Goal: Entertainment & Leisure: Consume media (video, audio)

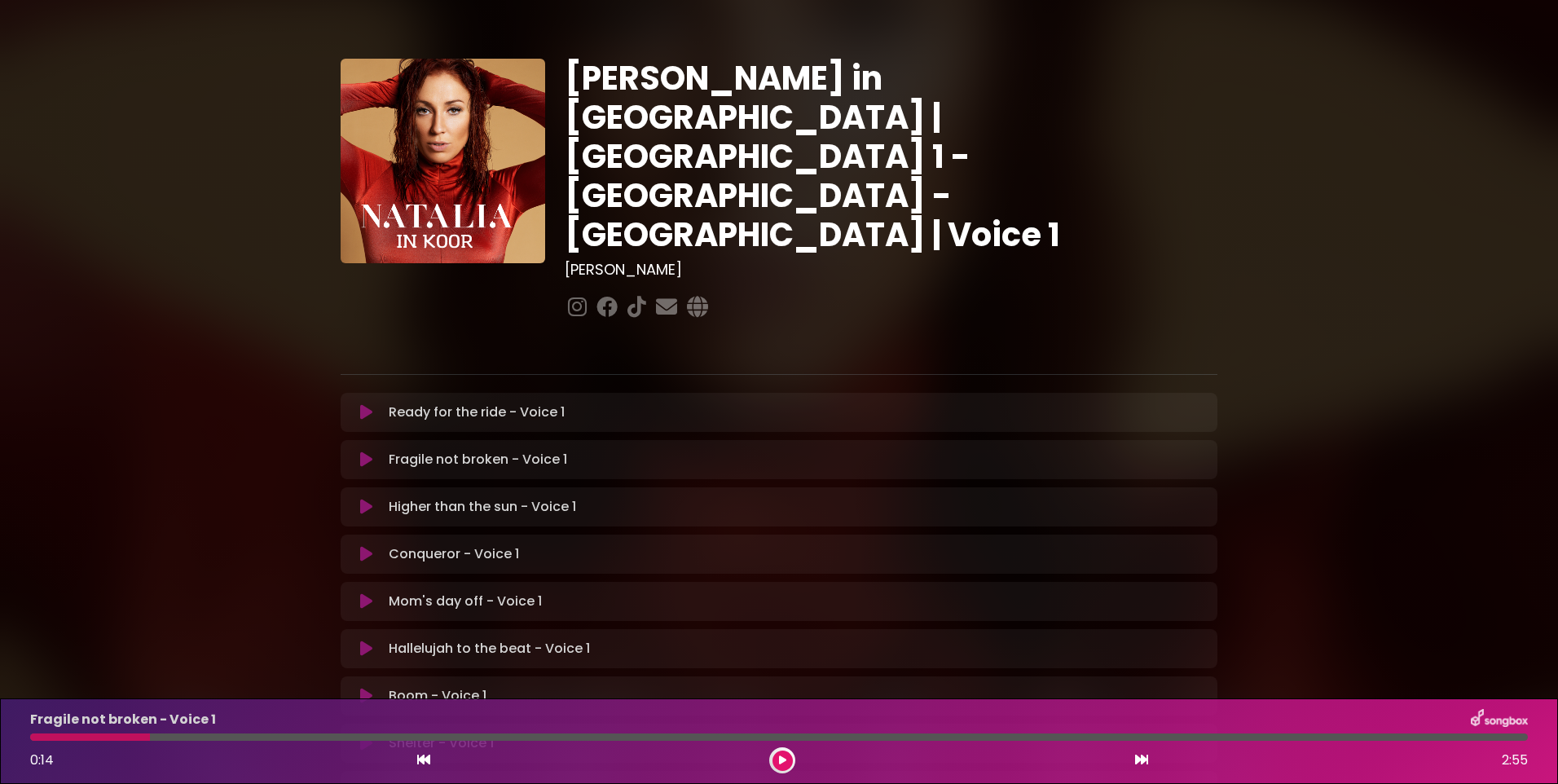
click at [360, 451] on icon at bounding box center [366, 459] width 12 height 16
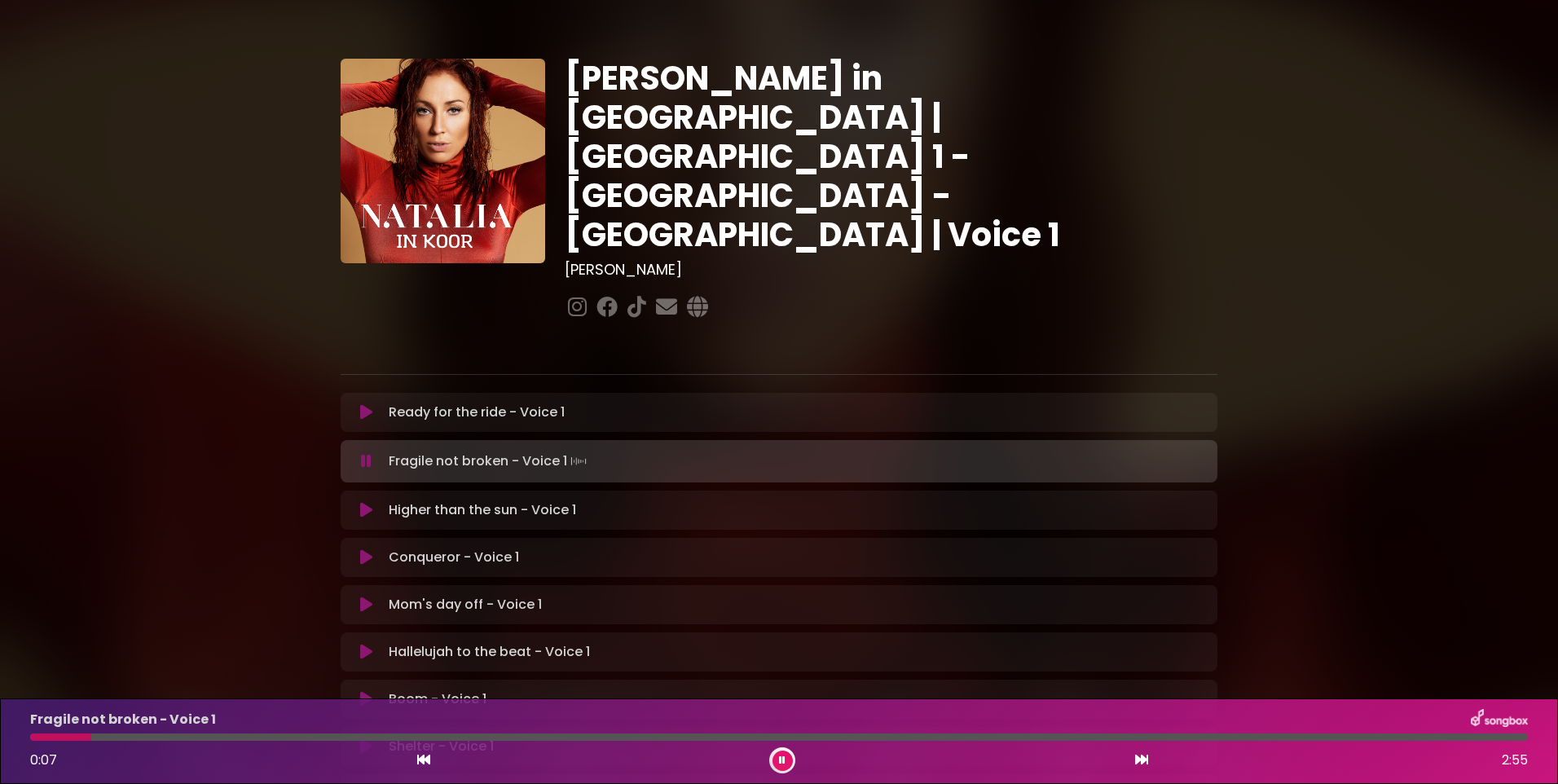
drag, startPoint x: 172, startPoint y: 736, endPoint x: 83, endPoint y: 734, distance: 88.8
click at [83, 734] on div at bounding box center [779, 736] width 1498 height 7
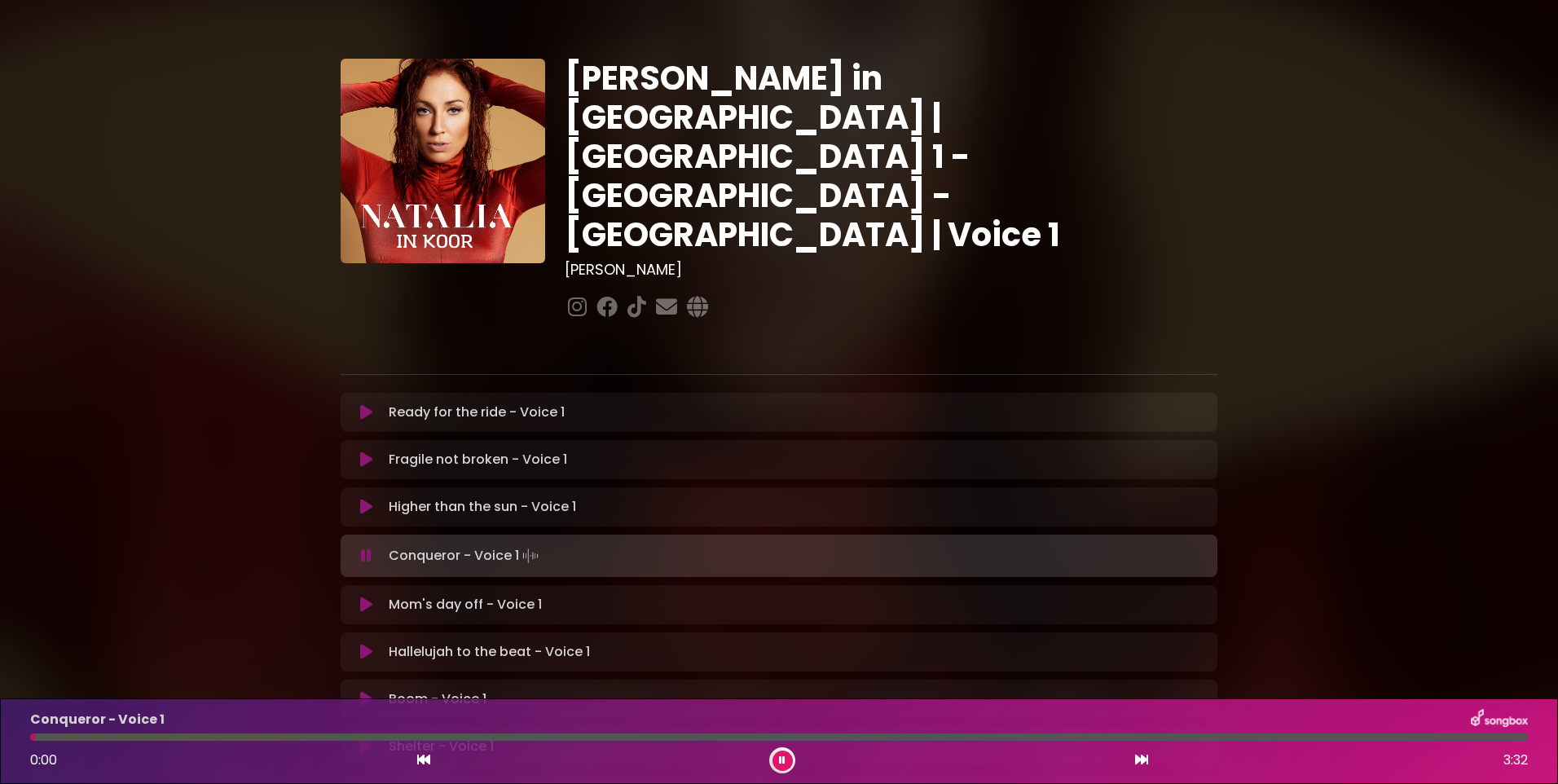
click at [785, 762] on icon at bounding box center [782, 760] width 7 height 10
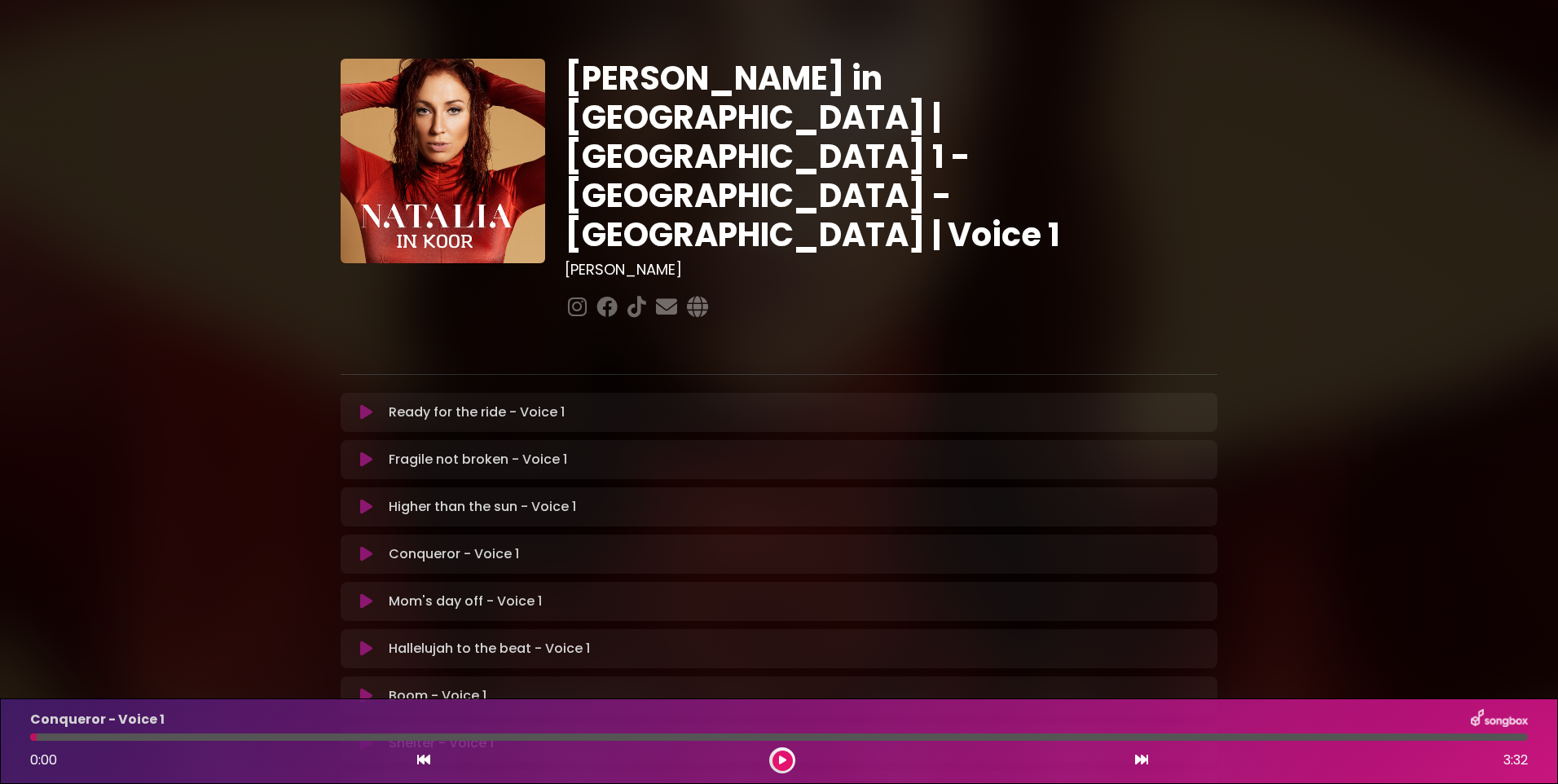
click at [786, 759] on button at bounding box center [782, 760] width 20 height 20
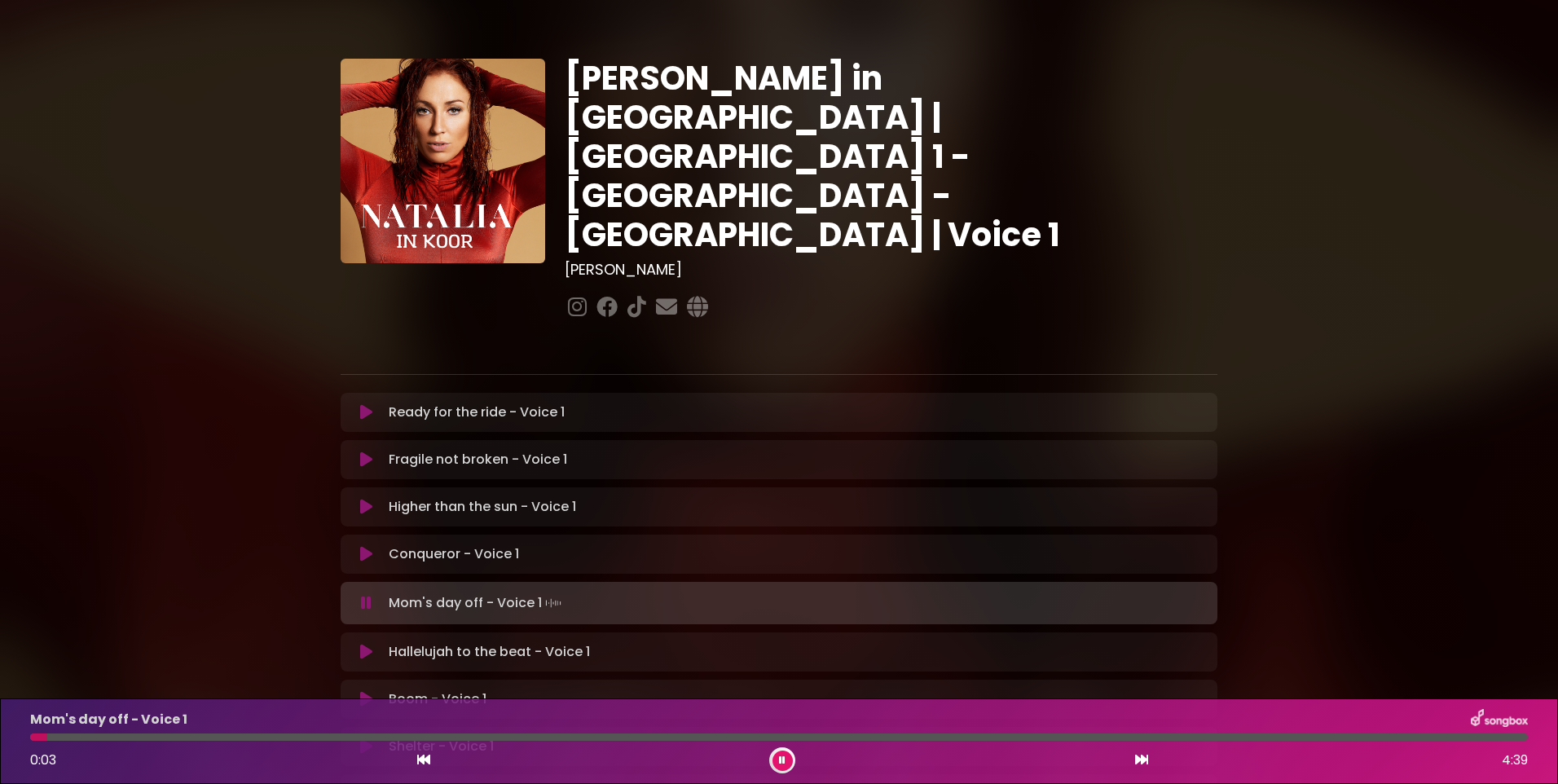
click at [370, 644] on icon at bounding box center [366, 652] width 12 height 16
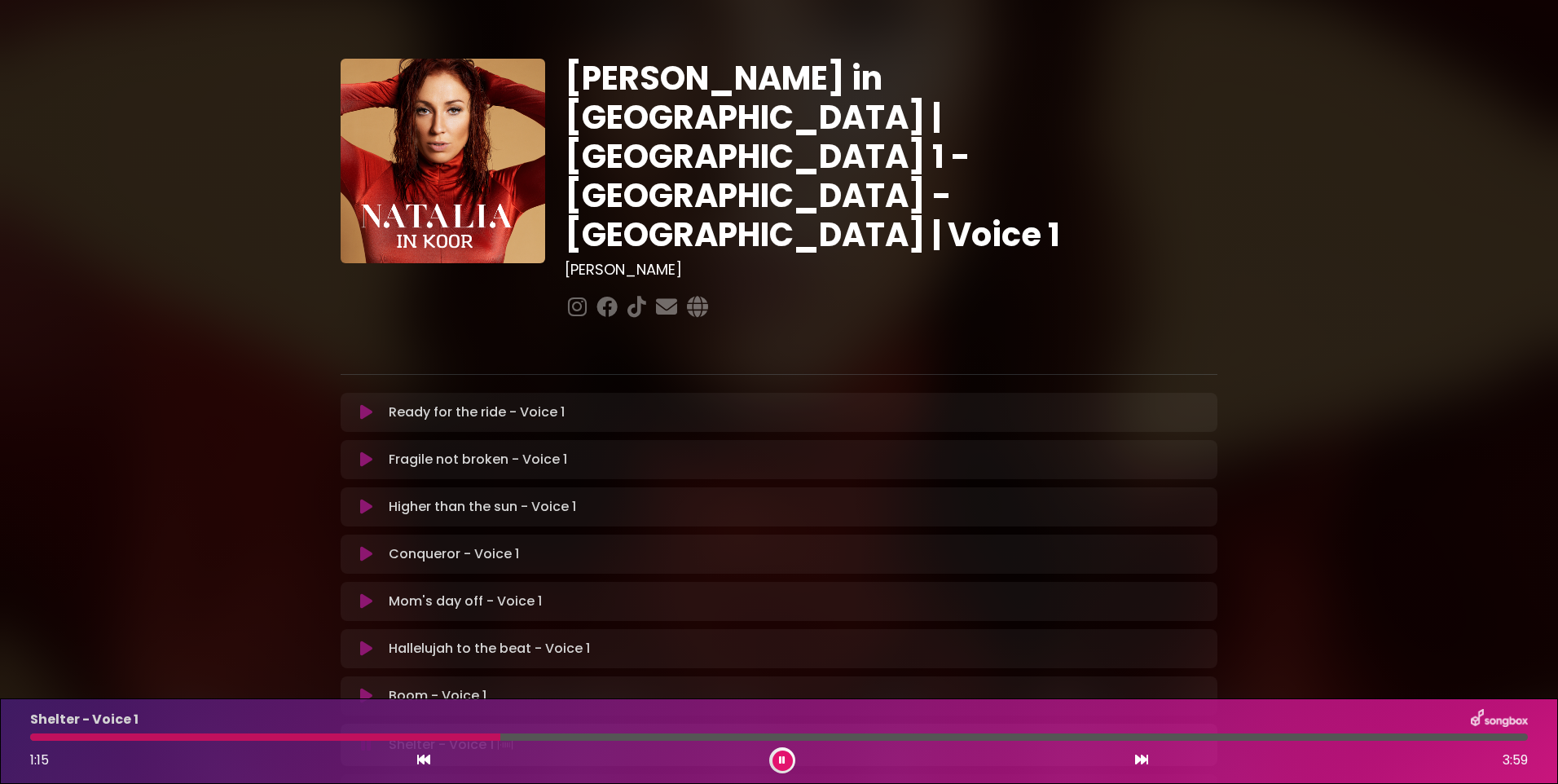
click at [783, 757] on icon at bounding box center [782, 760] width 7 height 10
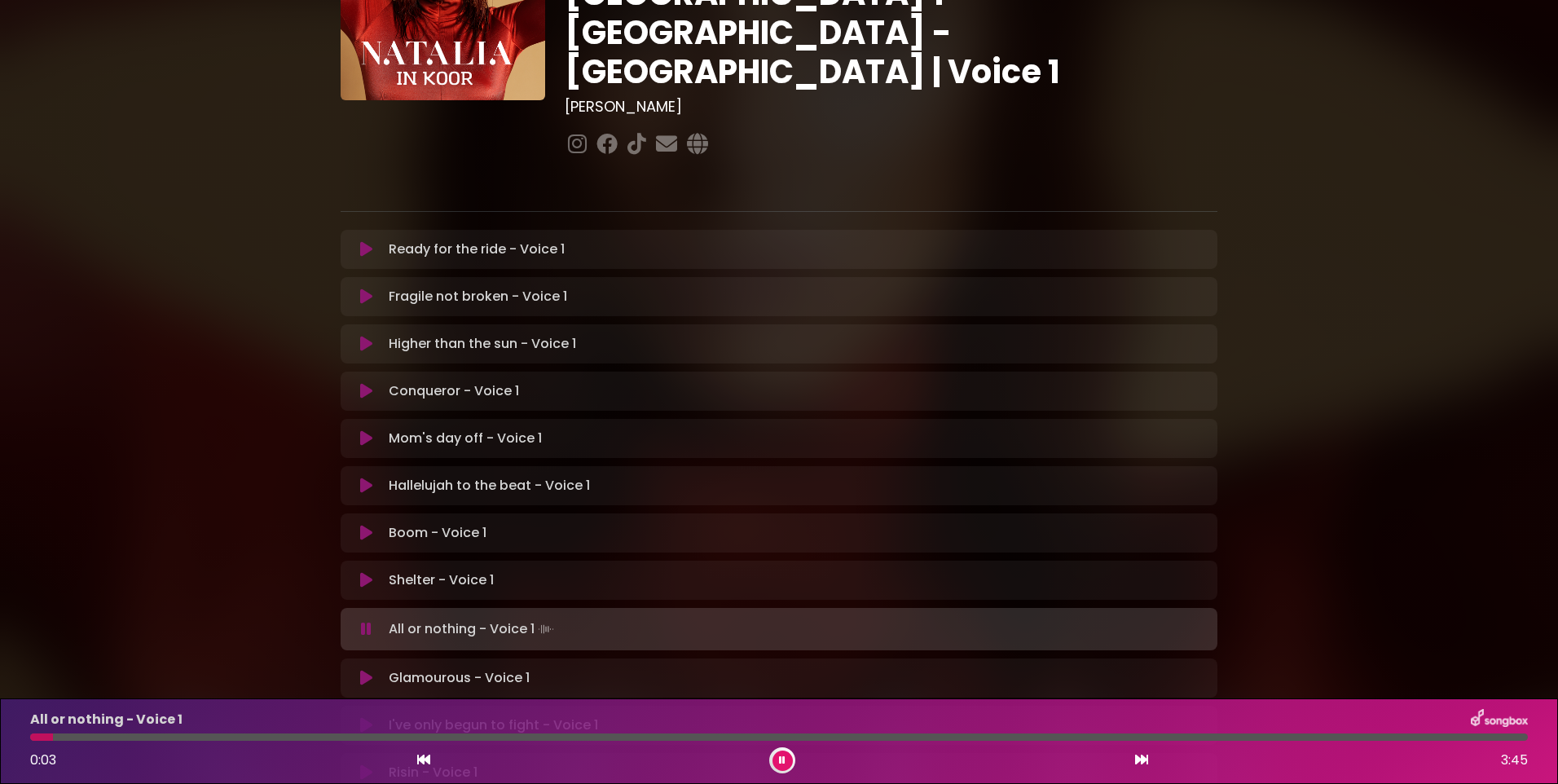
scroll to position [244, 0]
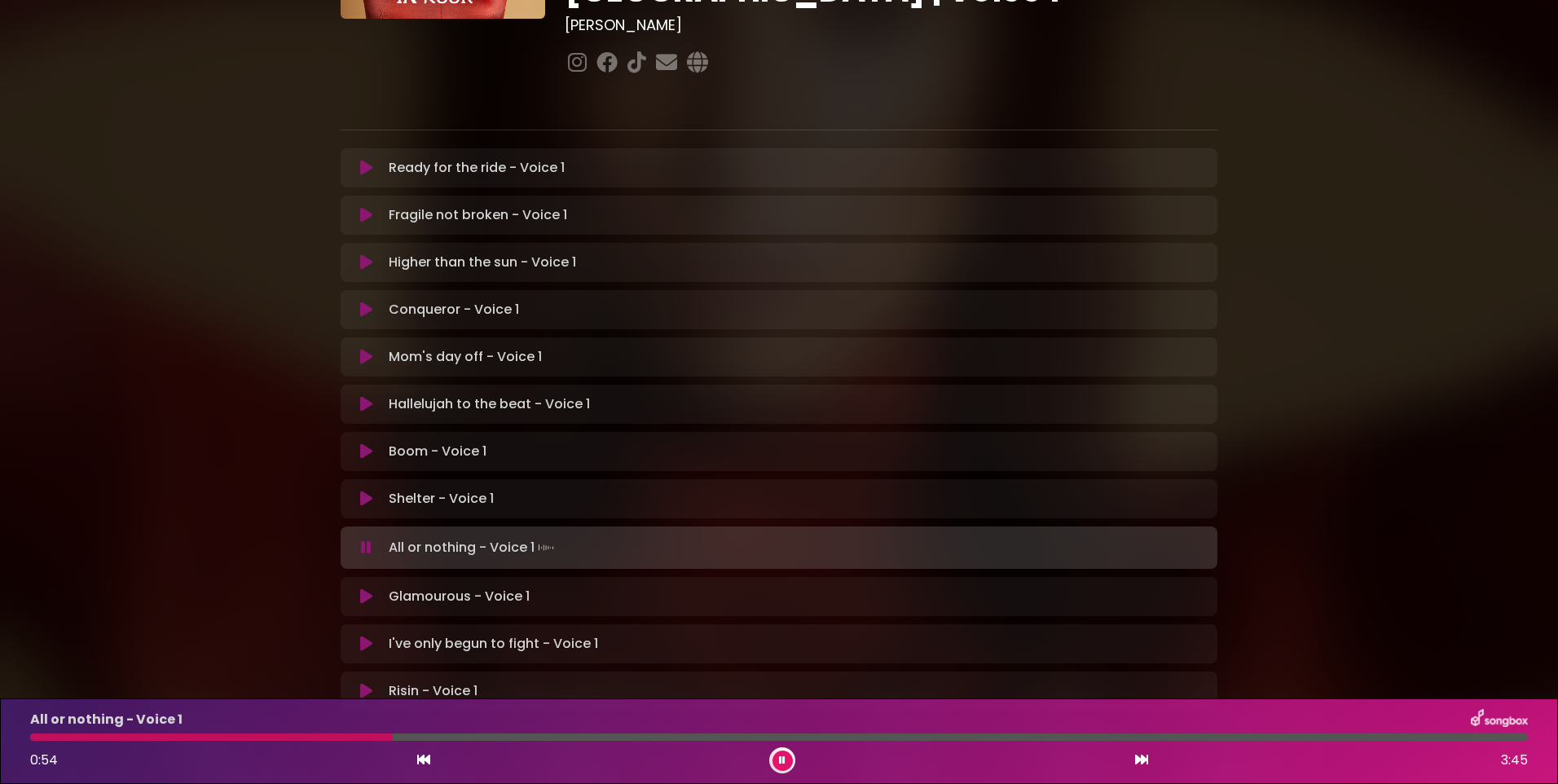
click at [789, 756] on button at bounding box center [782, 760] width 20 height 20
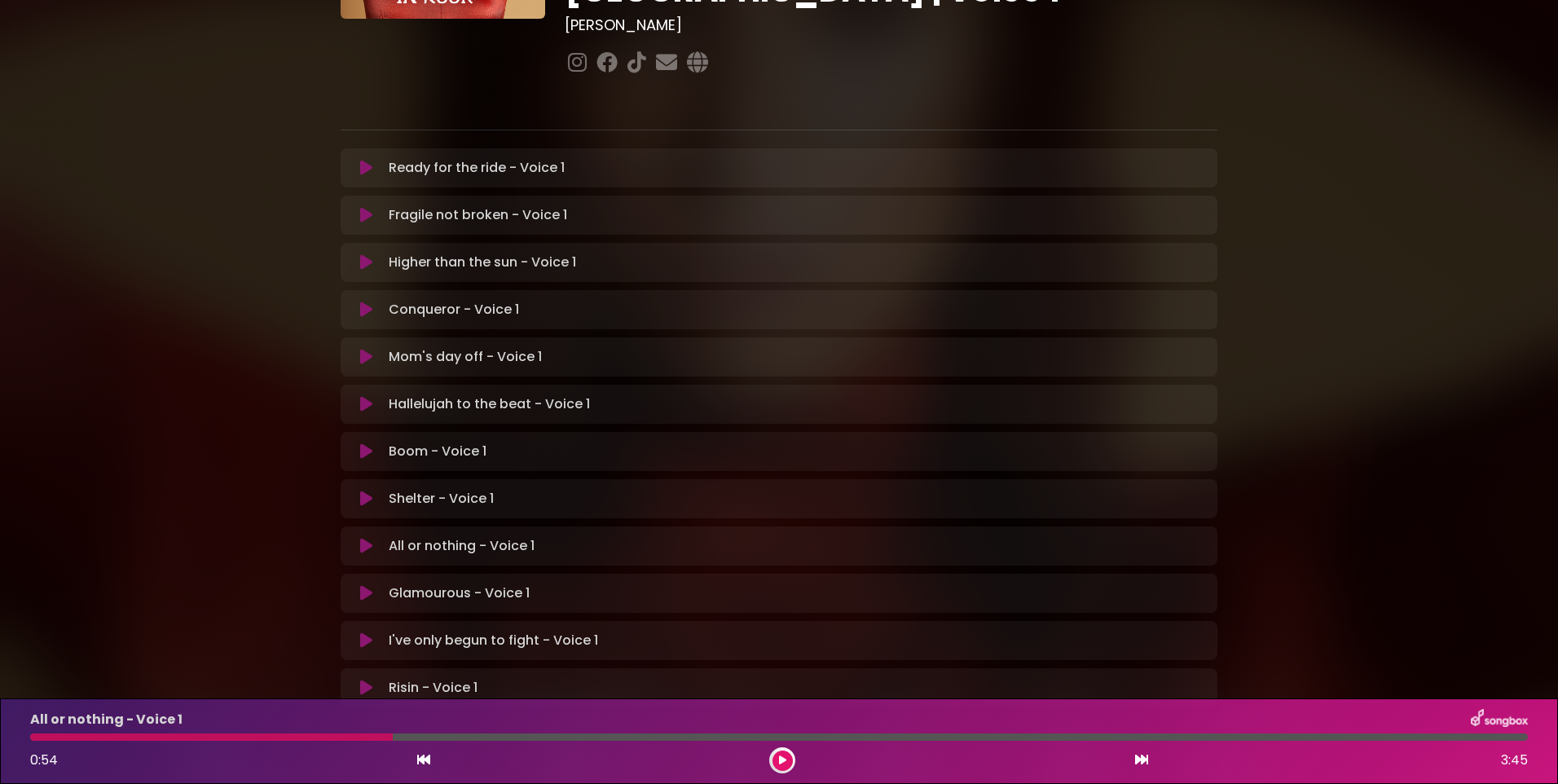
click at [781, 759] on icon at bounding box center [782, 760] width 7 height 10
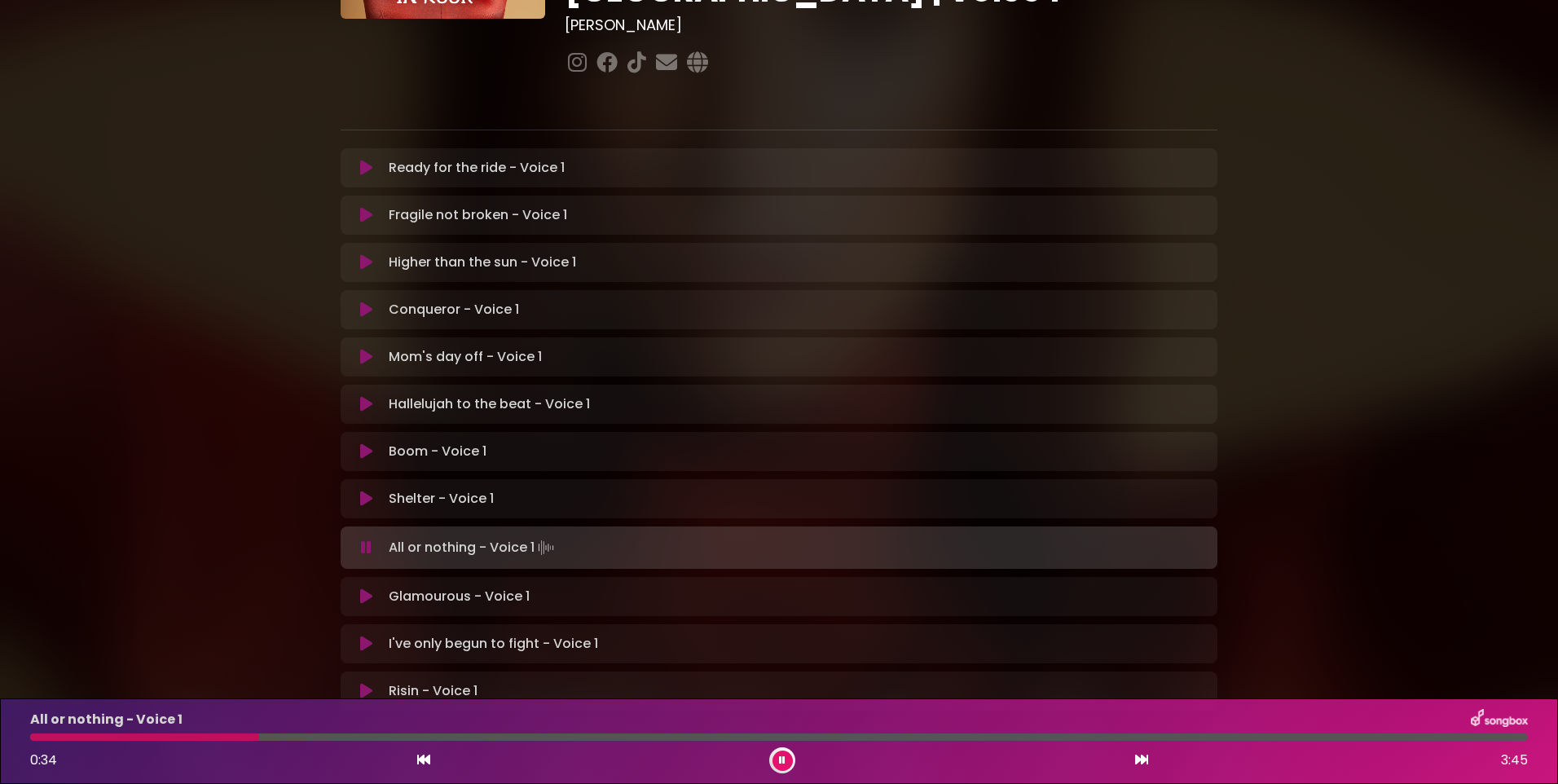
drag, startPoint x: 406, startPoint y: 736, endPoint x: 244, endPoint y: 732, distance: 162.2
click at [244, 732] on div "All or nothing - Voice 1 0:34 3:45" at bounding box center [778, 741] width 1517 height 64
